Goal: Browse casually

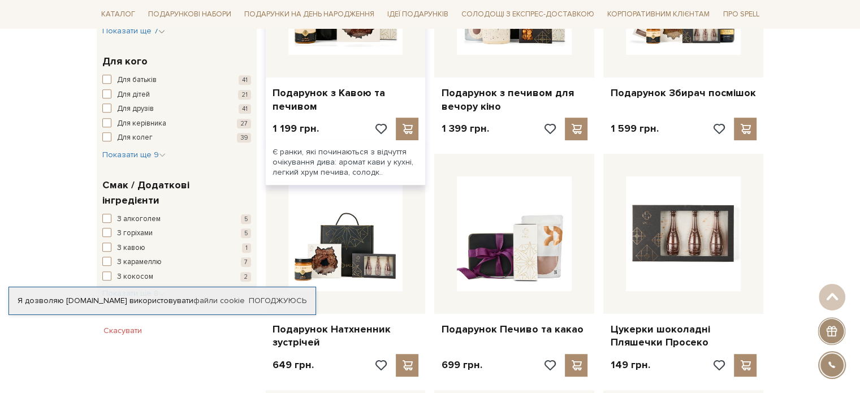
scroll to position [565, 0]
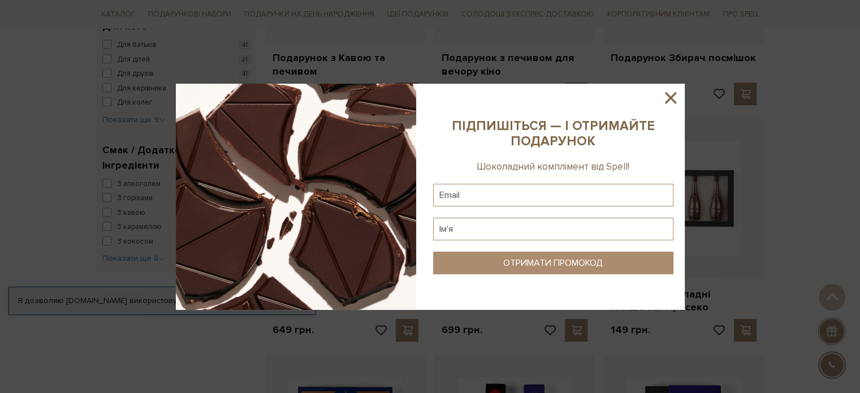
click at [671, 99] on icon at bounding box center [670, 97] width 11 height 11
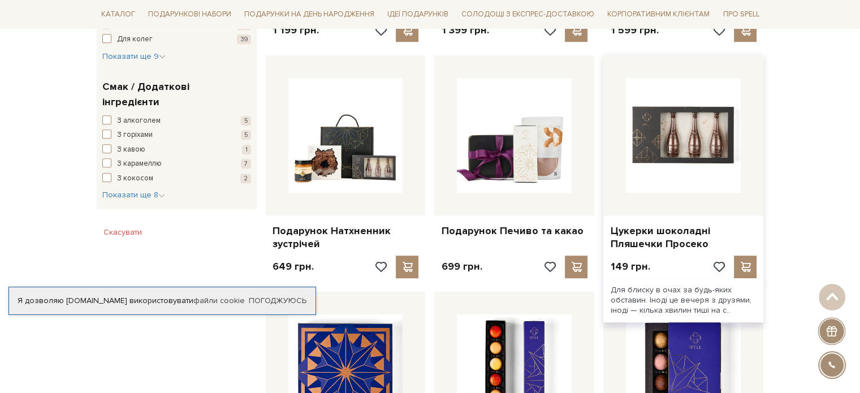
scroll to position [791, 0]
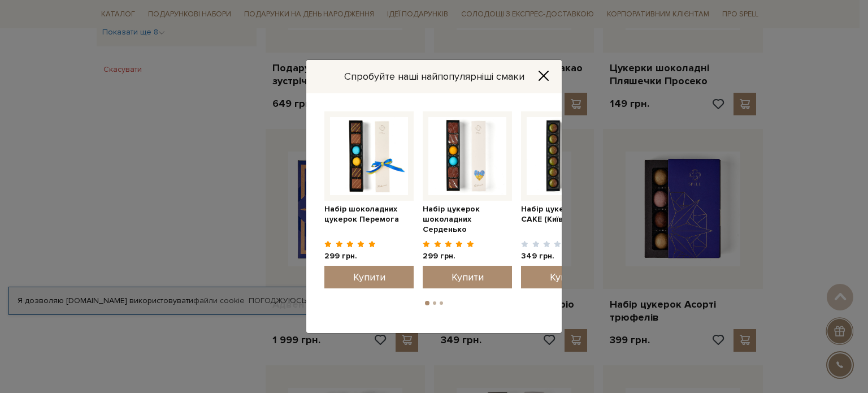
click at [536, 81] on button "Close" at bounding box center [544, 76] width 18 height 12
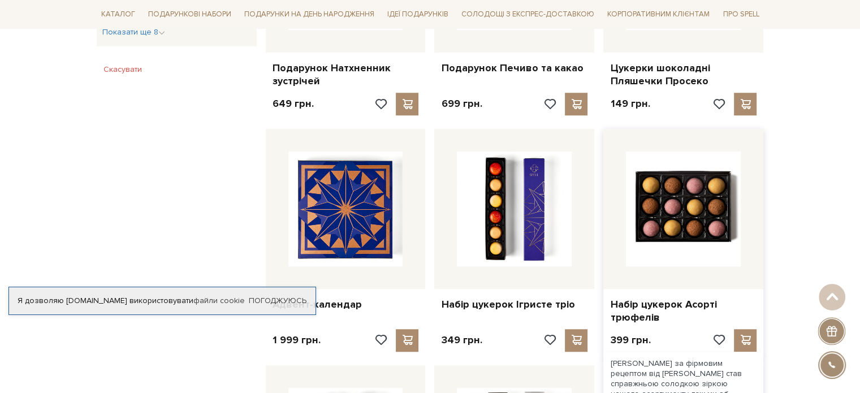
click at [663, 202] on img at bounding box center [683, 208] width 115 height 115
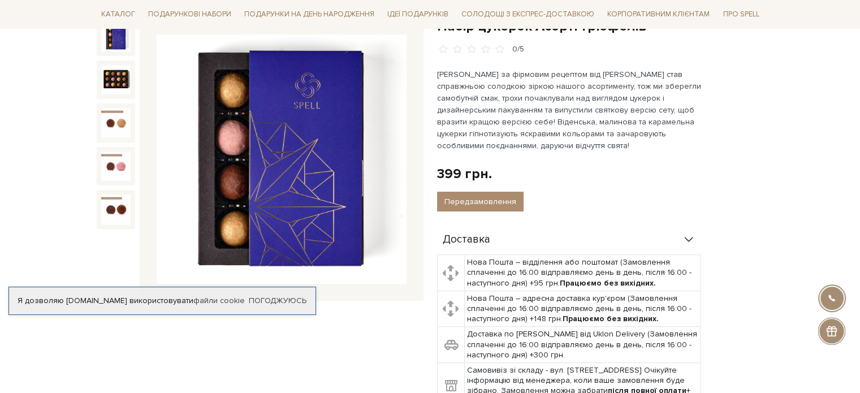
scroll to position [113, 0]
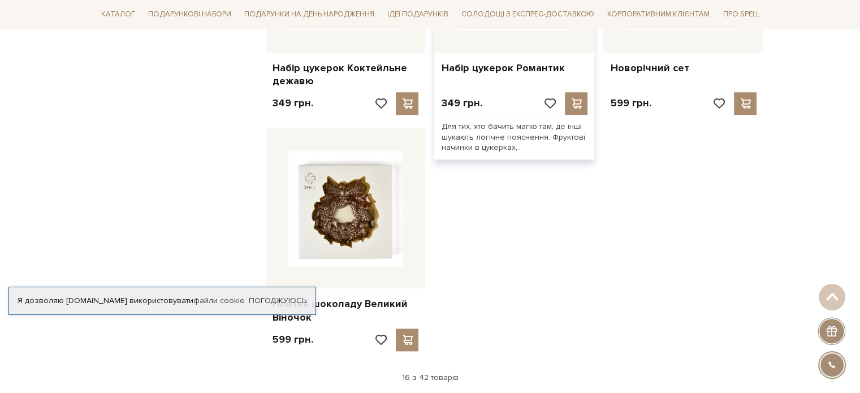
scroll to position [981, 0]
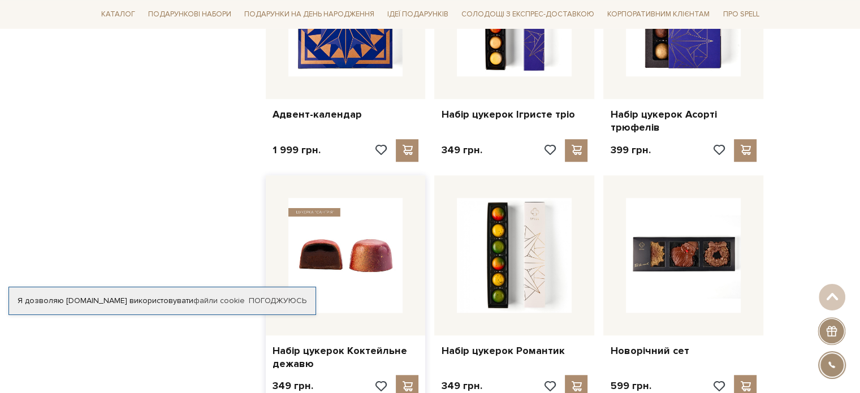
click at [371, 251] on img at bounding box center [345, 255] width 115 height 115
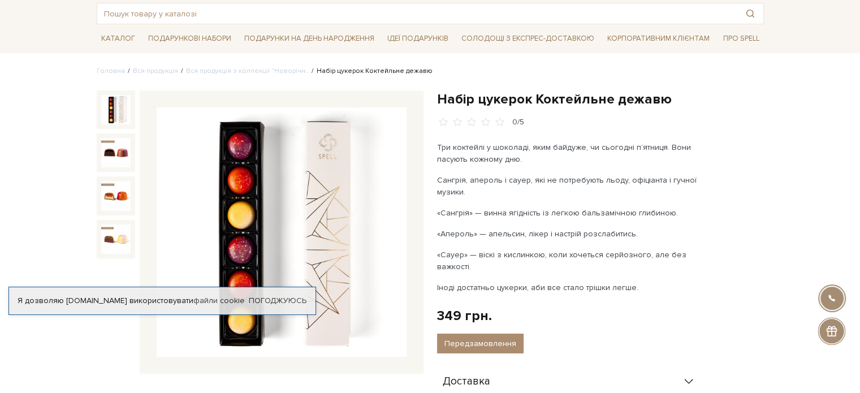
scroll to position [113, 0]
